Goal: Information Seeking & Learning: Learn about a topic

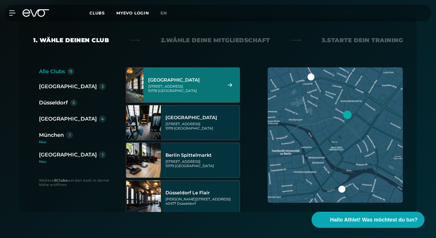
click at [198, 92] on div "Rosa-Luxemburg-Straße 14 10178 Berlin" at bounding box center [184, 88] width 73 height 9
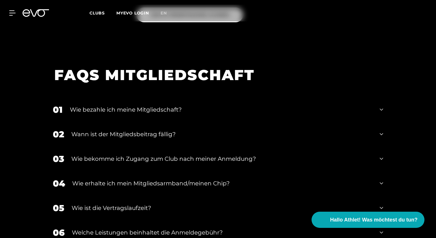
scroll to position [934, 0]
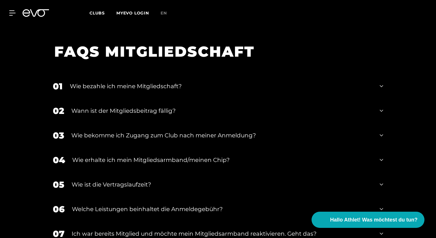
click at [170, 82] on div "Wie bezahle ich meine Mitgliedschaft?" at bounding box center [221, 86] width 303 height 9
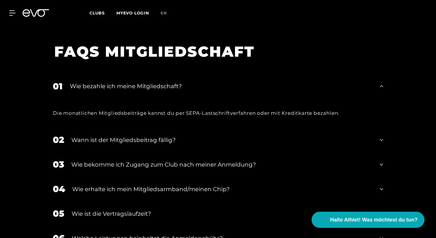
click at [179, 74] on div "01 Wie bezahle ich meine Mitgliedschaft?" at bounding box center [218, 86] width 342 height 25
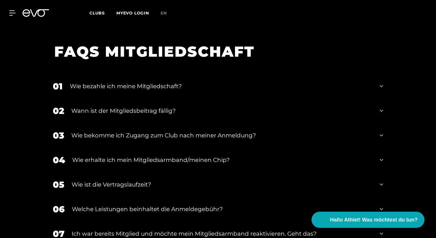
click at [160, 106] on div "Wann ist der Mitgliedsbeitrag fällig?" at bounding box center [221, 110] width 301 height 9
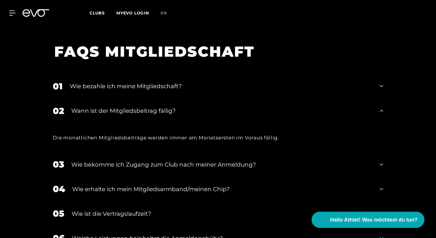
click at [160, 106] on div "Wann ist der Mitgliedsbeitrag fällig?" at bounding box center [221, 110] width 301 height 9
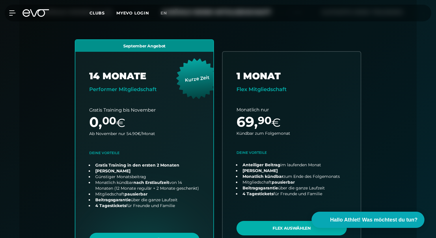
scroll to position [0, 0]
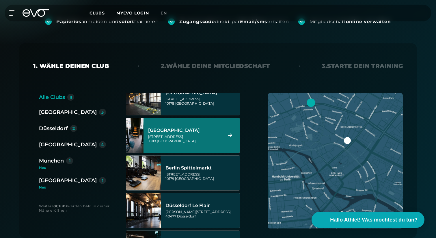
scroll to position [14, 0]
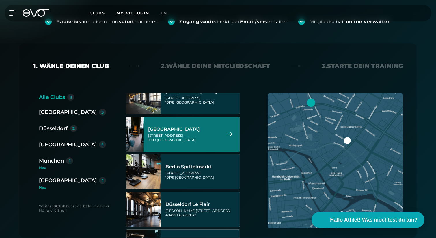
click at [179, 130] on div "[GEOGRAPHIC_DATA]" at bounding box center [184, 129] width 73 height 6
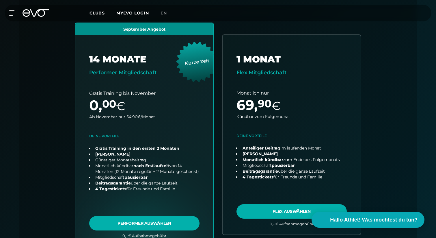
scroll to position [157, 0]
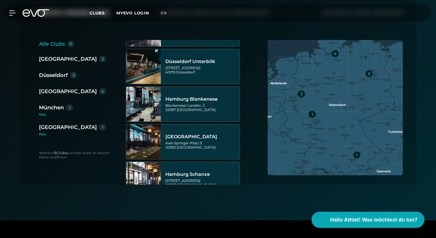
scroll to position [136, 0]
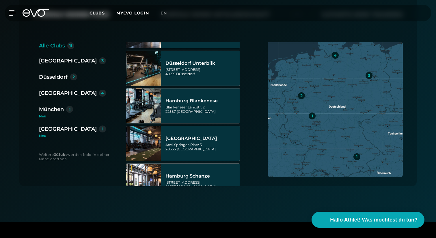
click at [49, 93] on div "[GEOGRAPHIC_DATA]" at bounding box center [68, 93] width 58 height 8
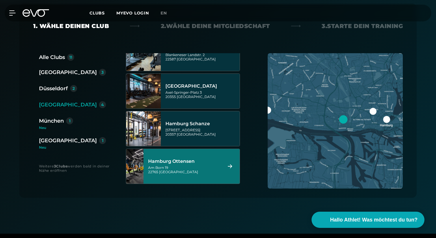
scroll to position [110, 0]
